Goal: Task Accomplishment & Management: Use online tool/utility

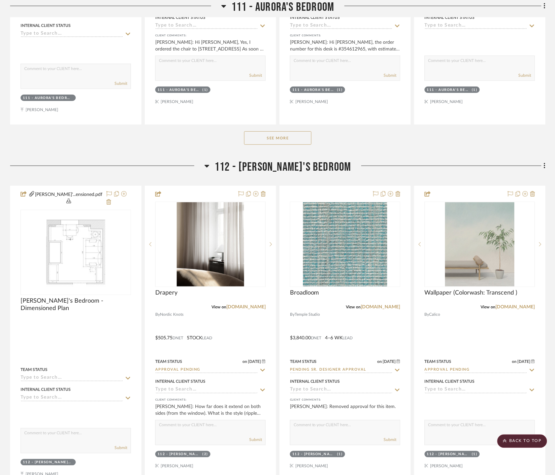
scroll to position [3742, 0]
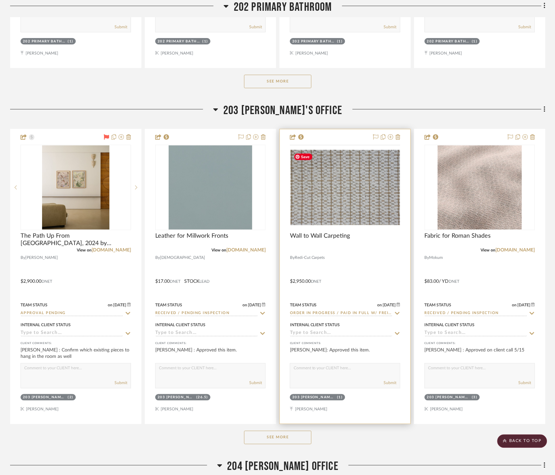
scroll to position [6923, 0]
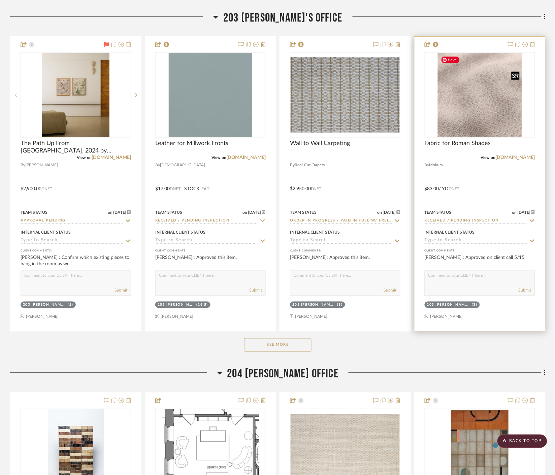
click at [0, 0] on img at bounding box center [0, 0] width 0 height 0
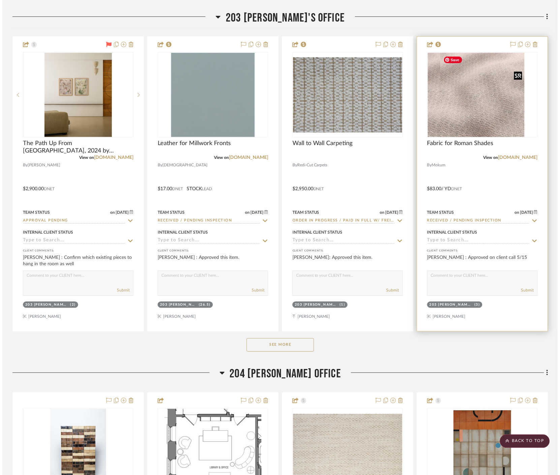
scroll to position [0, 0]
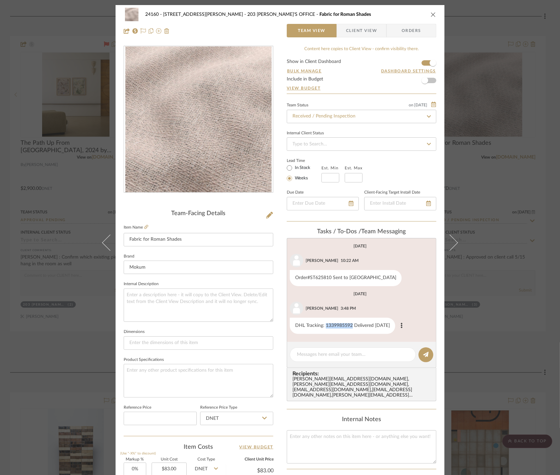
drag, startPoint x: 323, startPoint y: 326, endPoint x: 351, endPoint y: 327, distance: 27.3
click at [351, 327] on div "DHL Tracking: 1339985592 Delivered June 3" at bounding box center [342, 326] width 105 height 16
copy div "1339985592"
